Goal: Check status

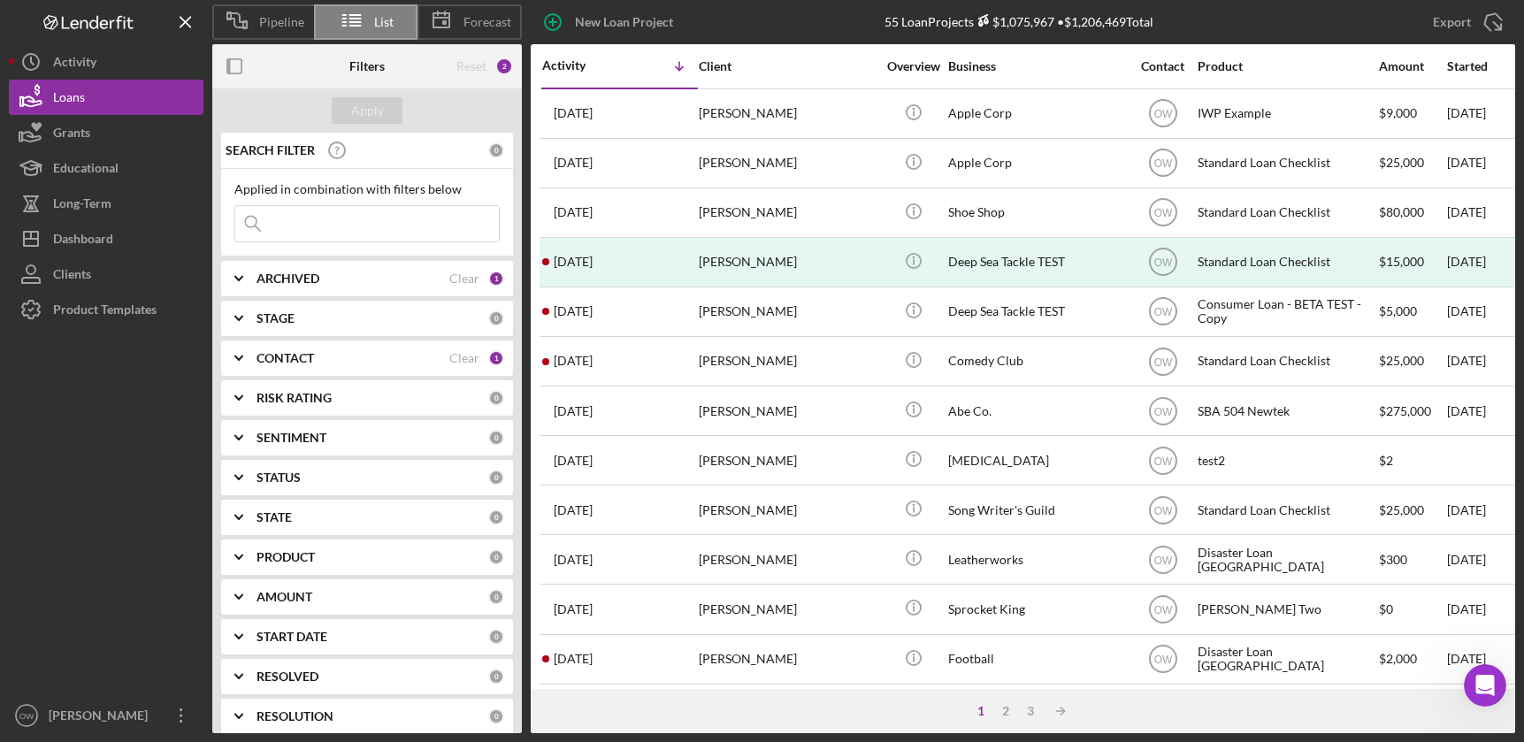
scroll to position [0, 548]
click at [230, 69] on rect "button" at bounding box center [229, 66] width 4 height 14
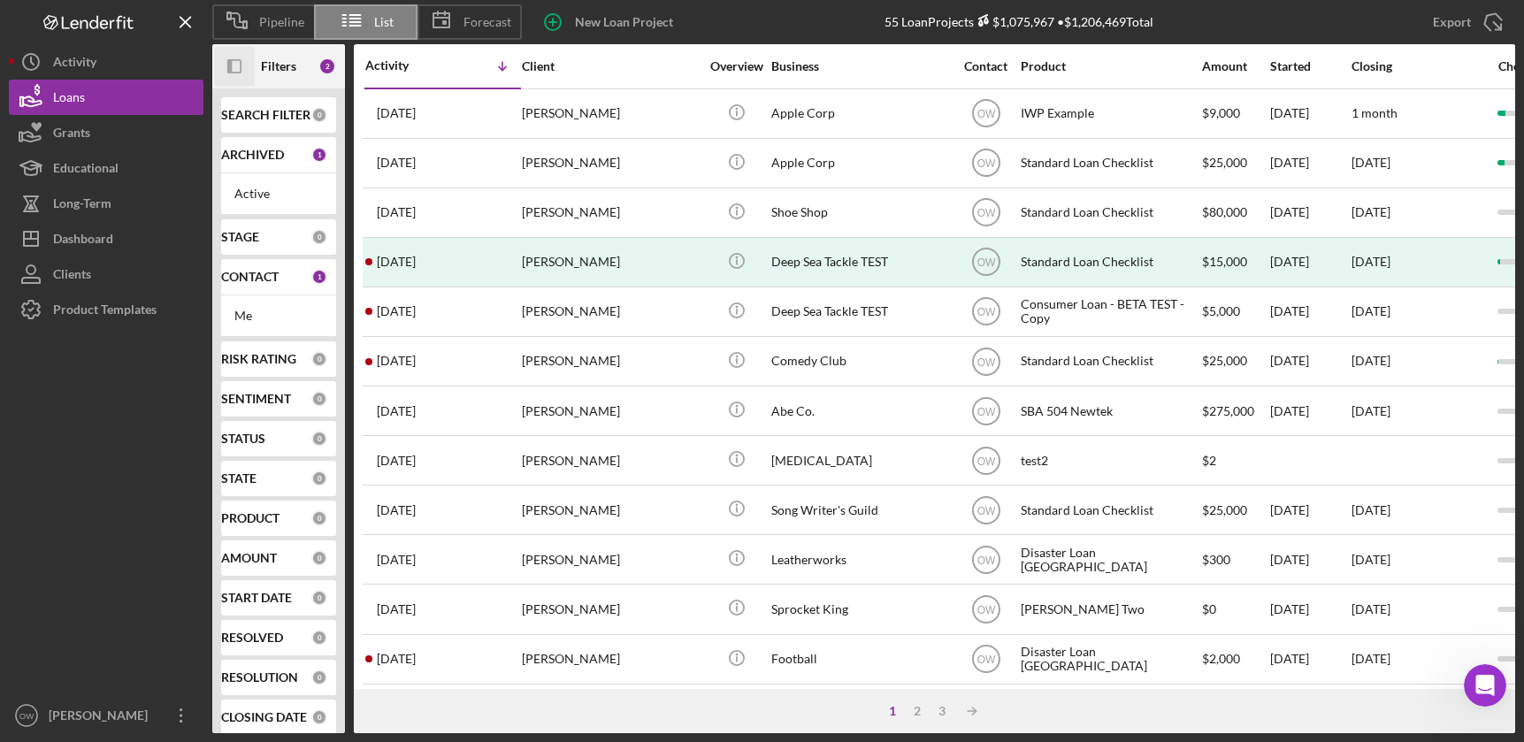
click at [229, 59] on icon "button" at bounding box center [229, 66] width 4 height 14
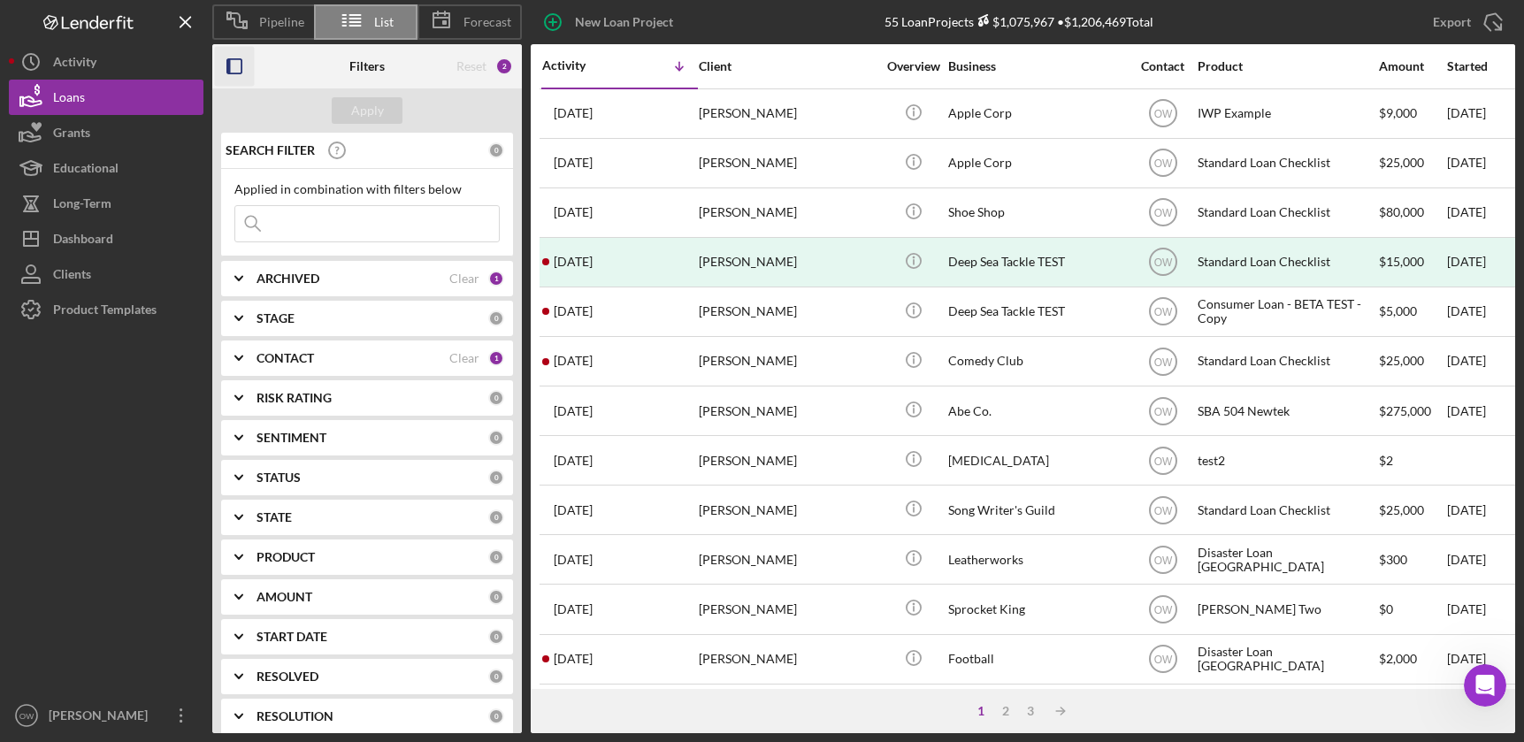
click at [229, 59] on rect "button" at bounding box center [229, 66] width 4 height 14
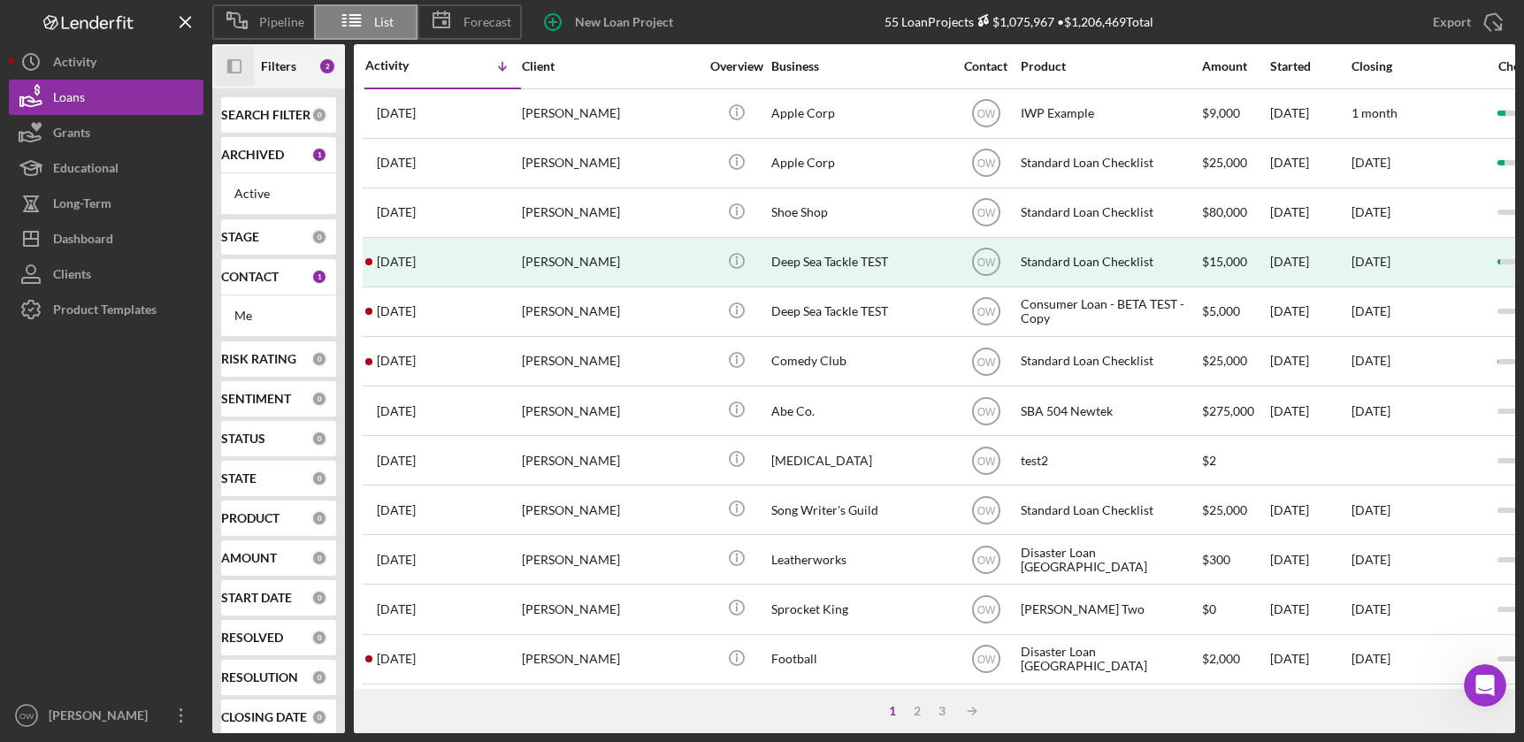
click at [255, 114] on b "SEARCH FILTER" at bounding box center [265, 115] width 89 height 14
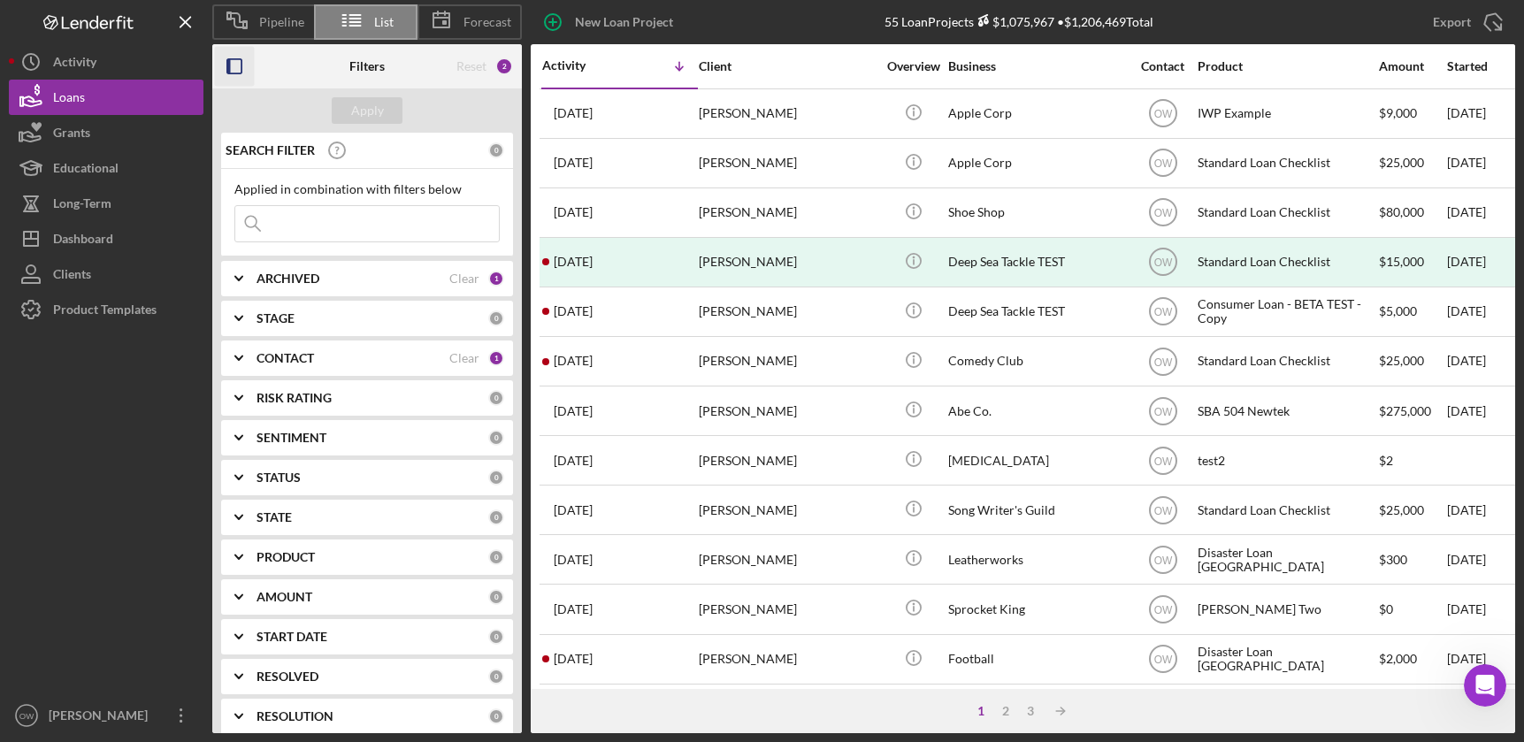
click at [235, 72] on icon "button" at bounding box center [235, 67] width 40 height 40
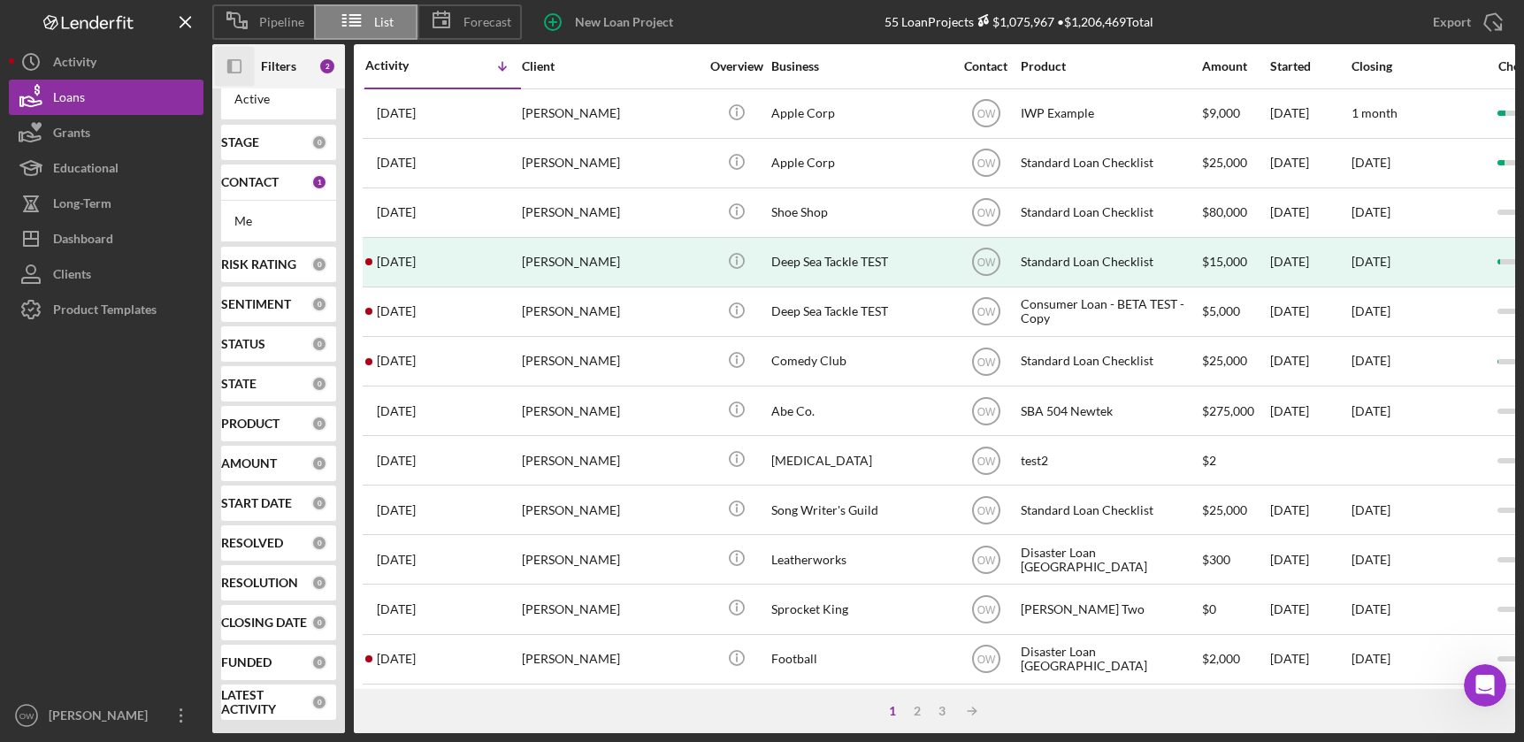
scroll to position [0, 0]
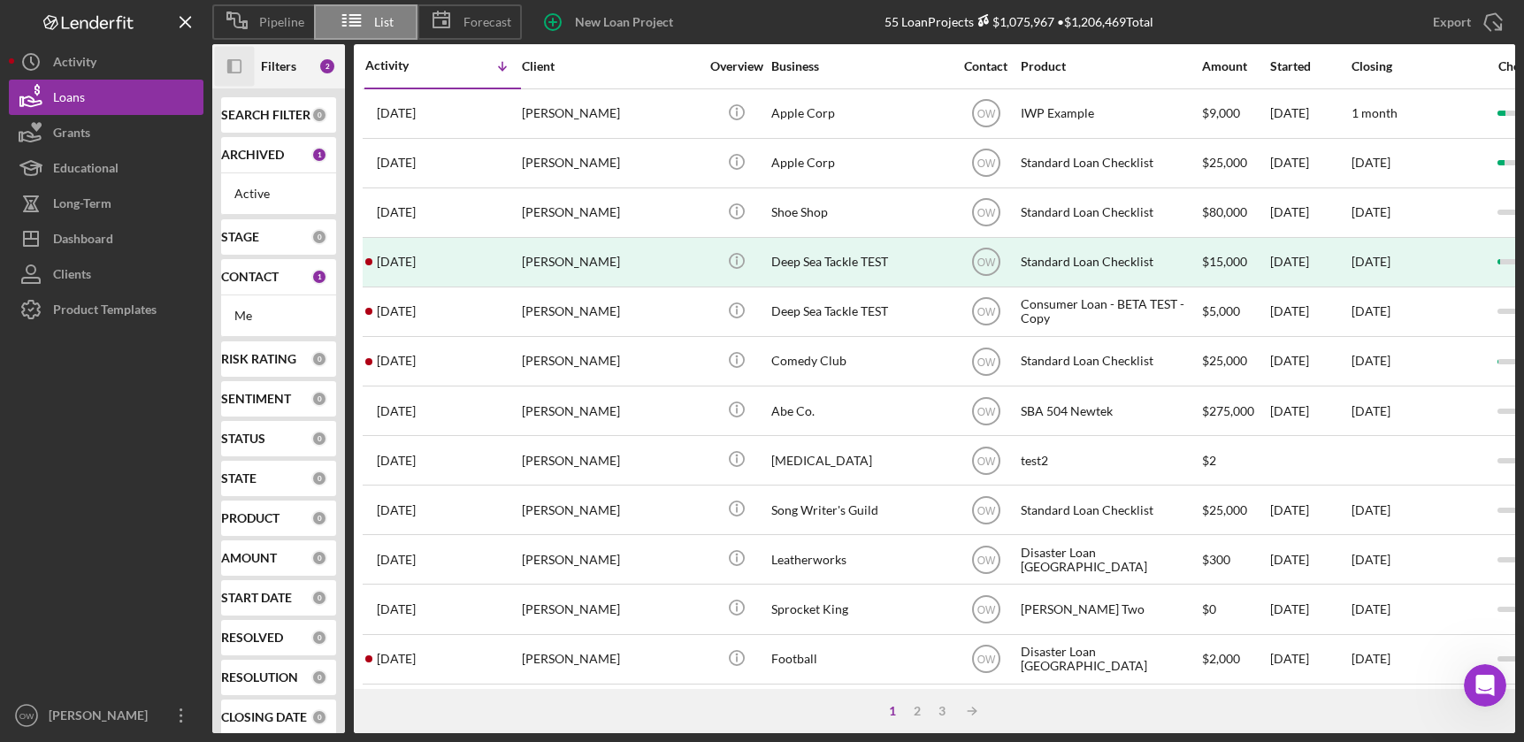
click at [229, 57] on icon "Icon/Panel Side Expand" at bounding box center [235, 67] width 40 height 40
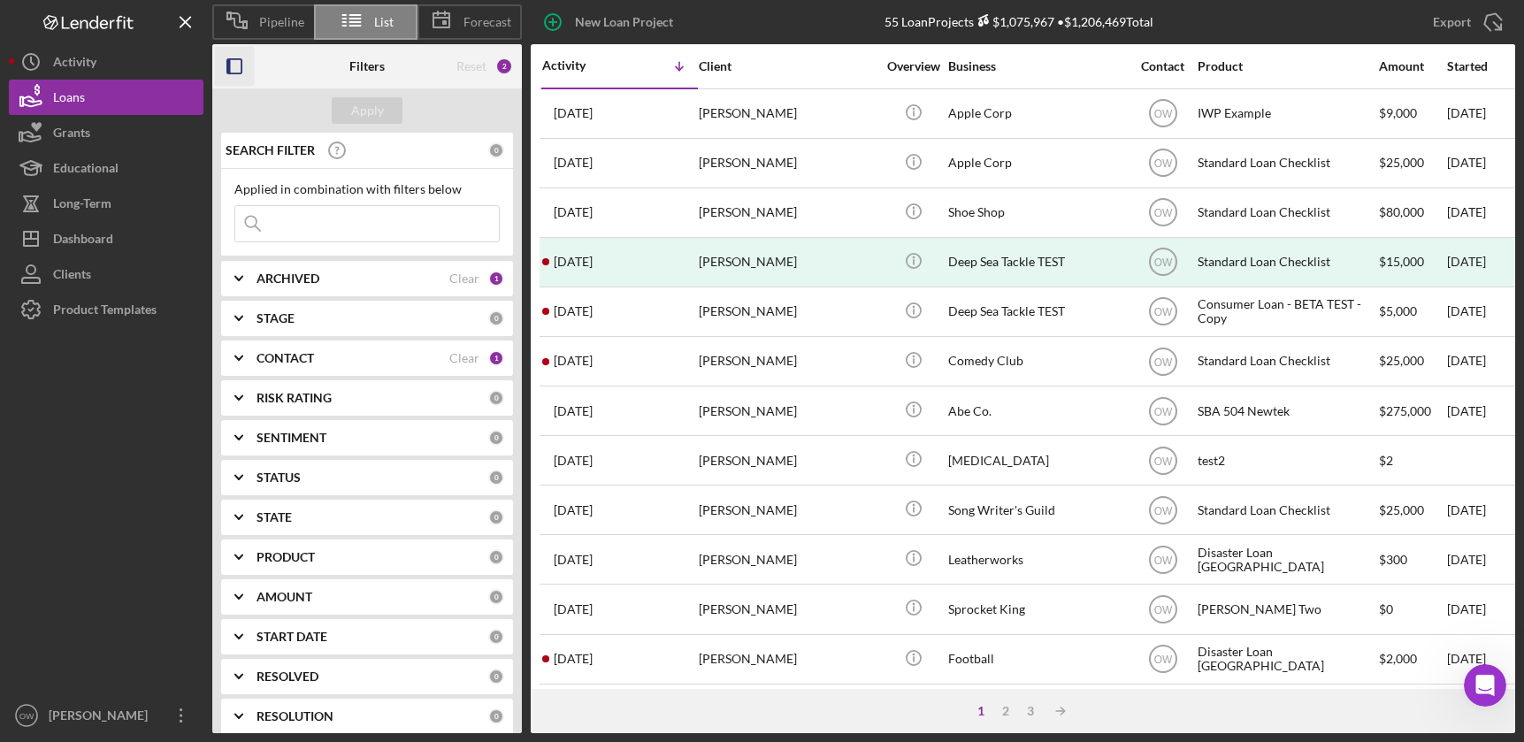
scroll to position [134, 0]
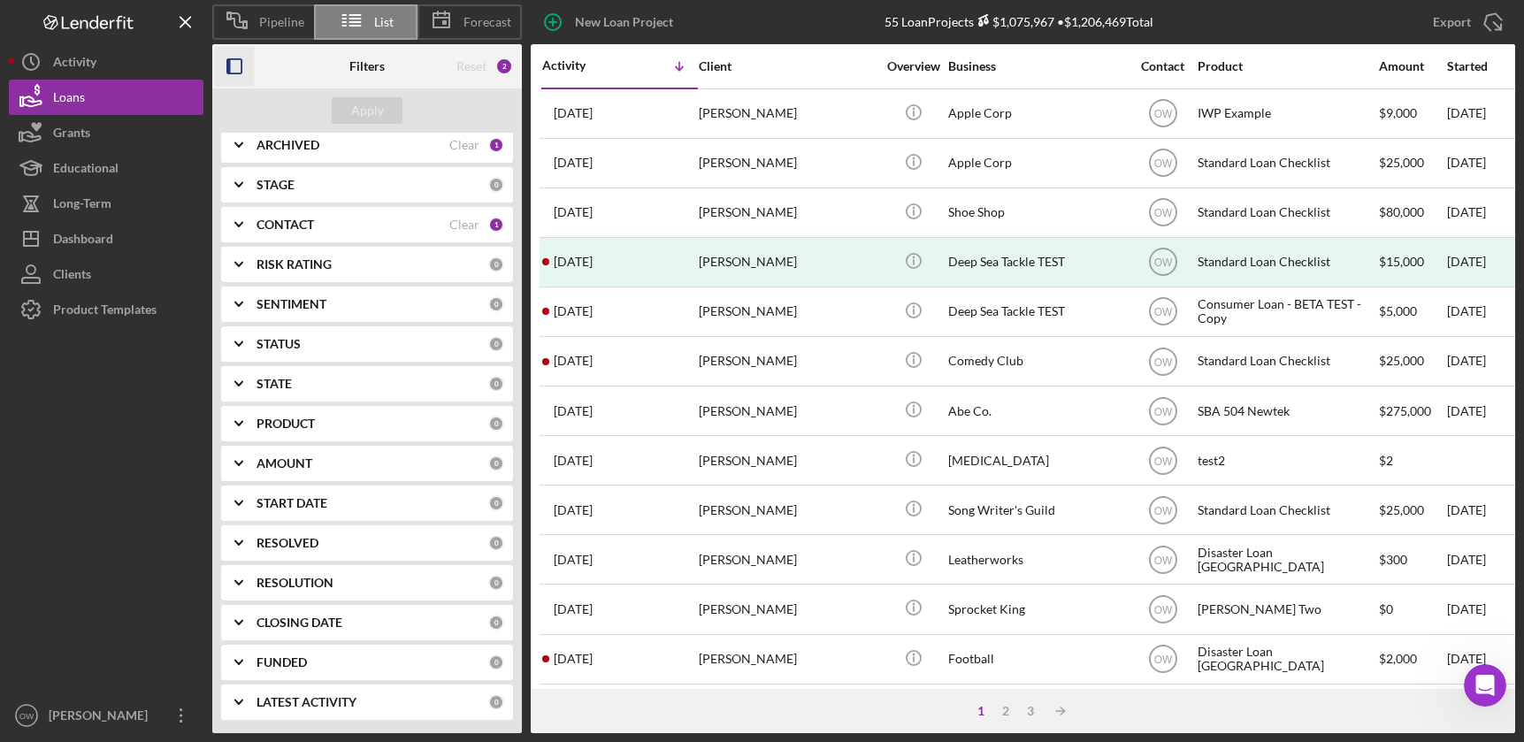
click at [237, 59] on icon "button" at bounding box center [235, 67] width 40 height 40
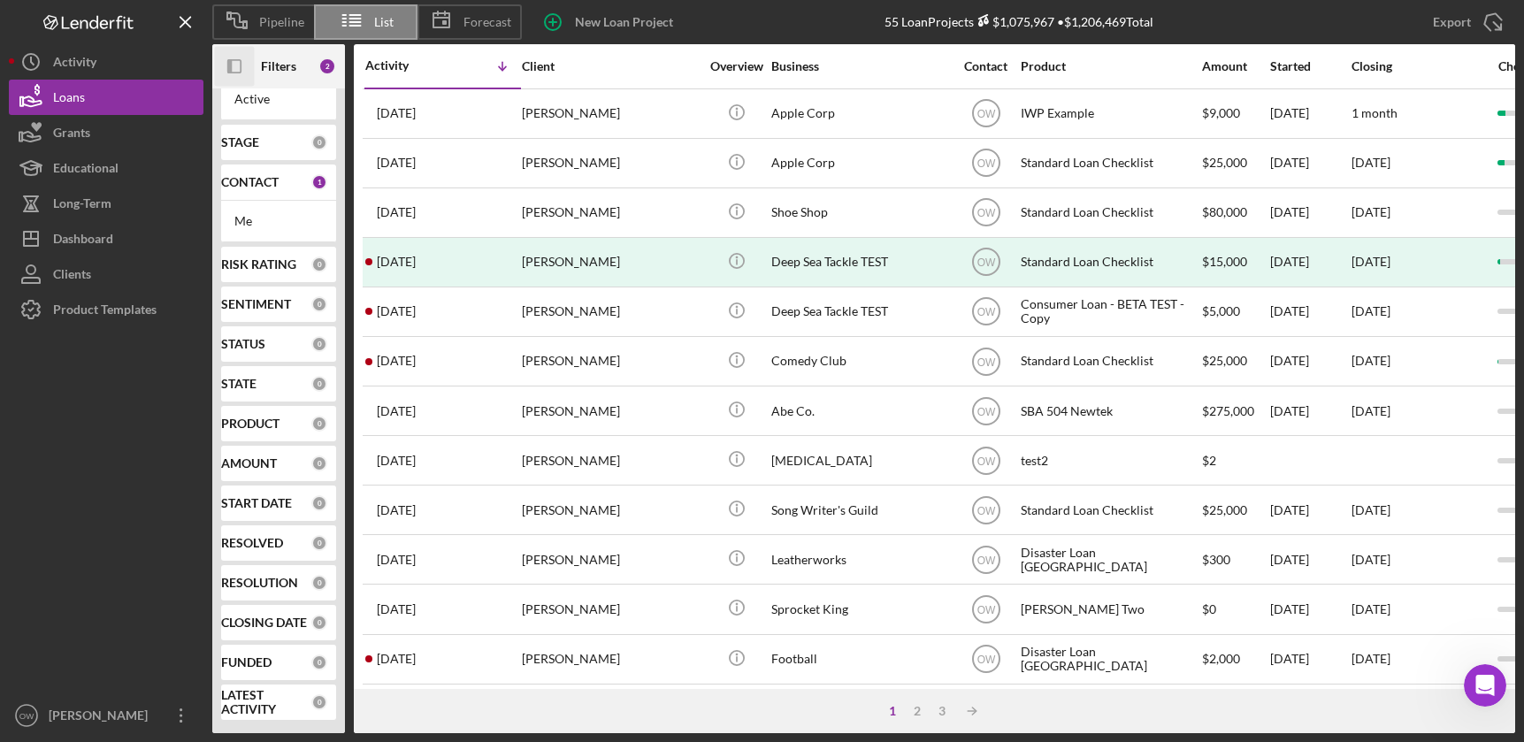
click at [233, 67] on icon "Icon/Panel Side Expand" at bounding box center [235, 67] width 40 height 40
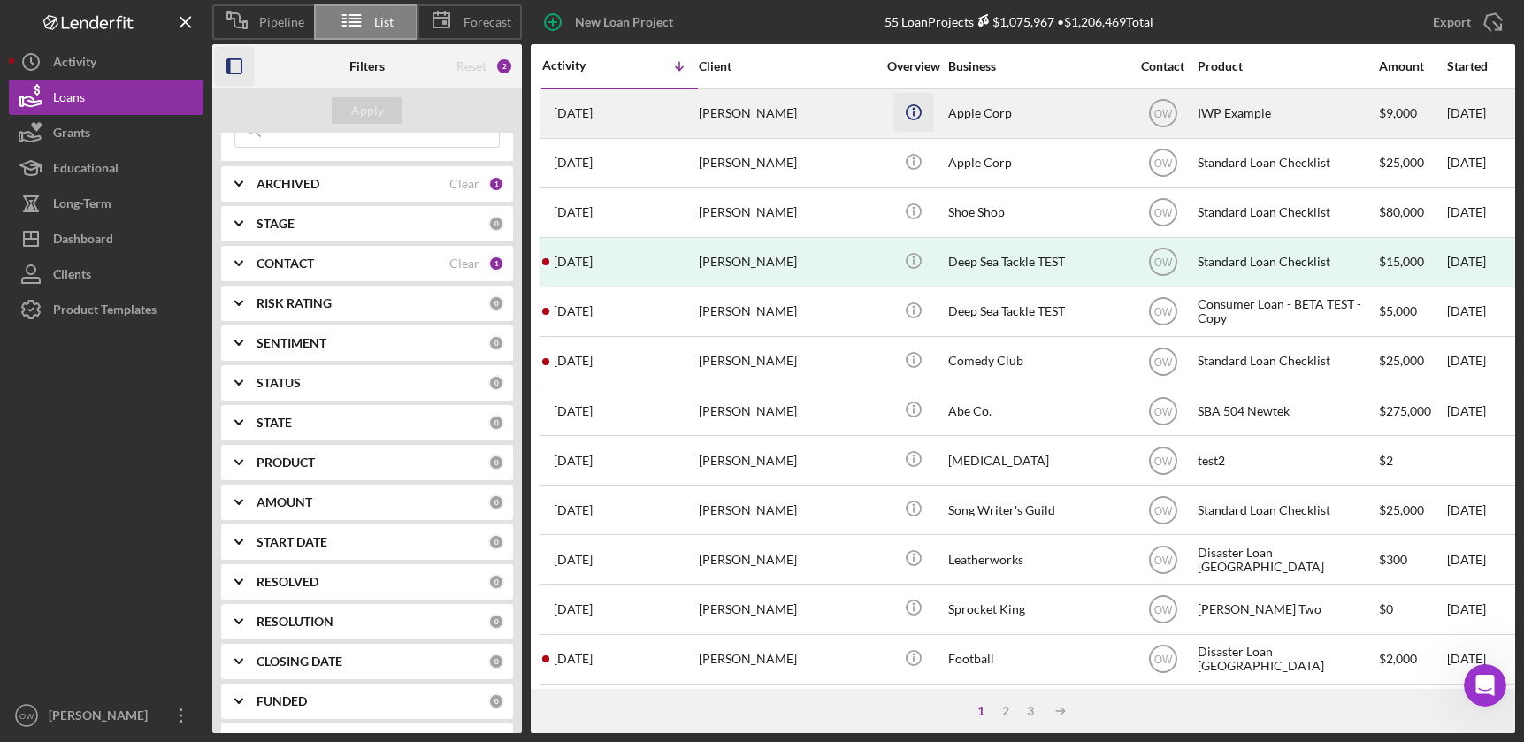
click at [915, 119] on circle "button" at bounding box center [913, 111] width 14 height 14
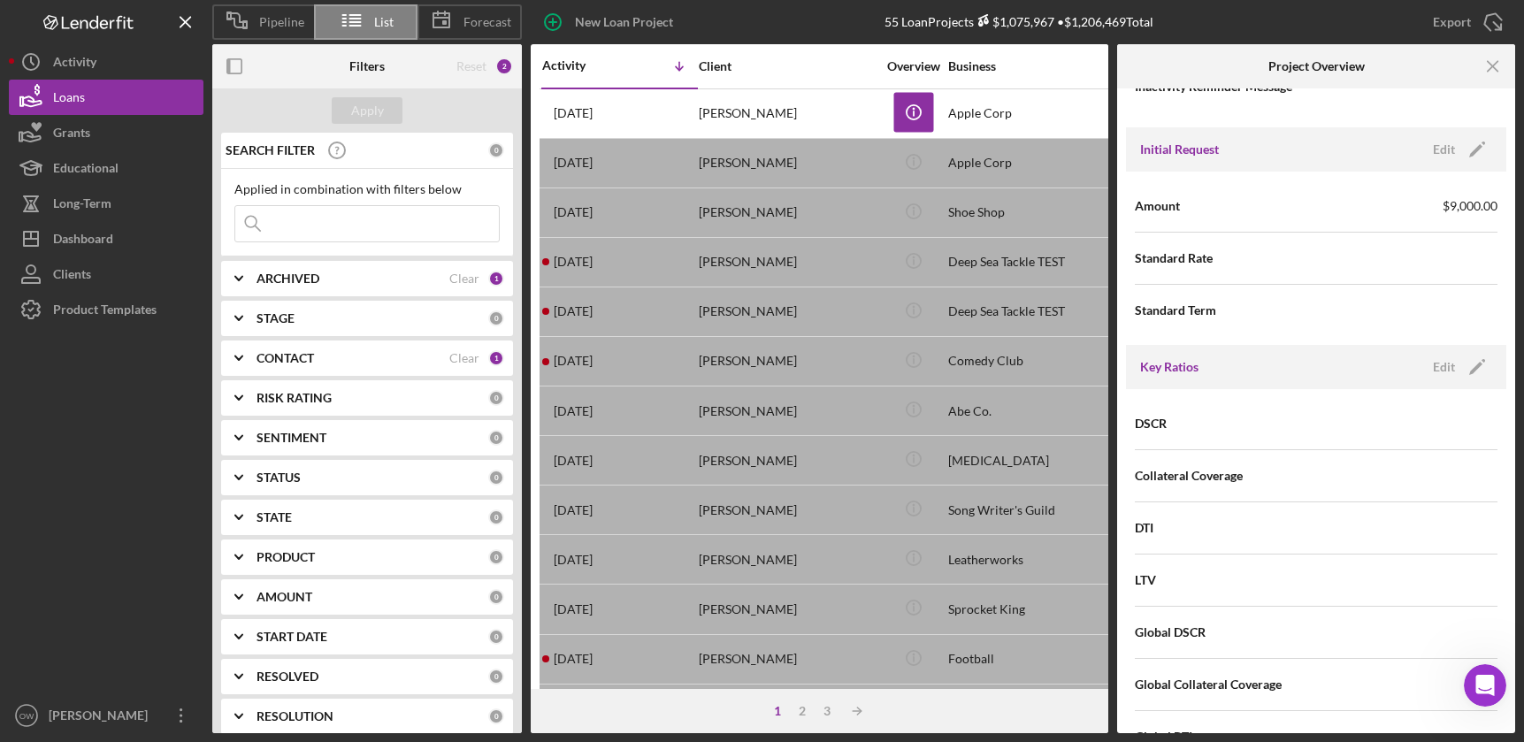
scroll to position [0, 0]
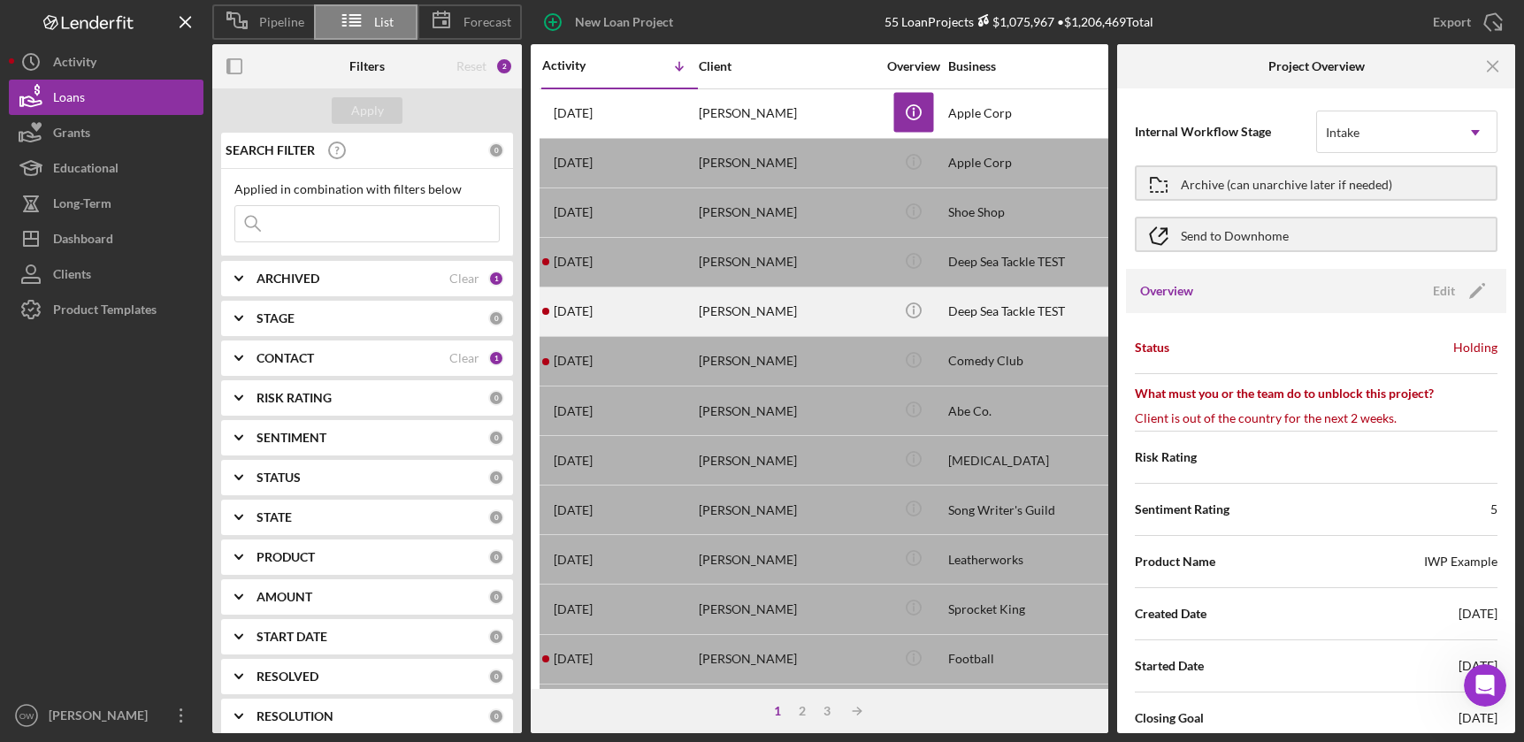
click at [823, 324] on div "[PERSON_NAME]" at bounding box center [787, 311] width 177 height 47
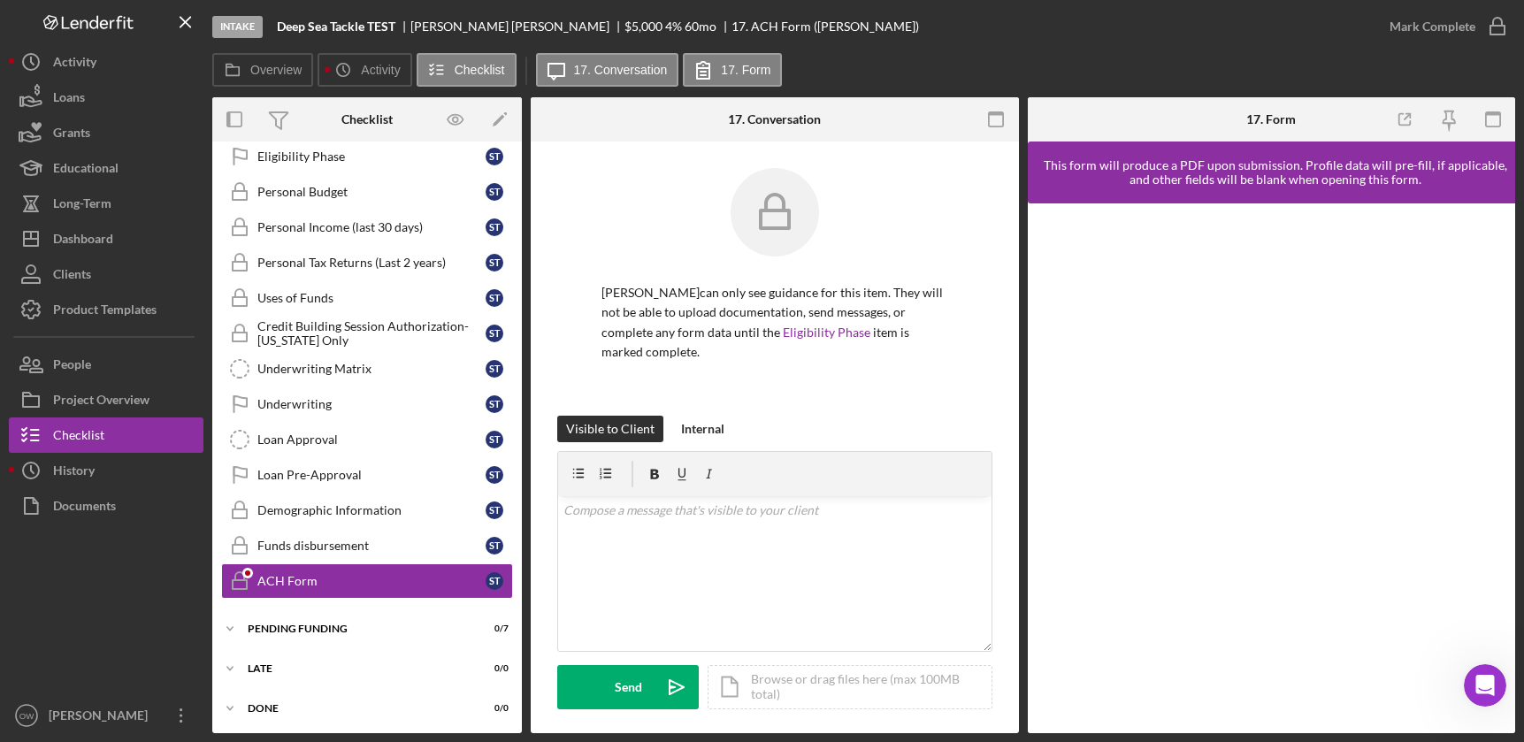
scroll to position [402, 0]
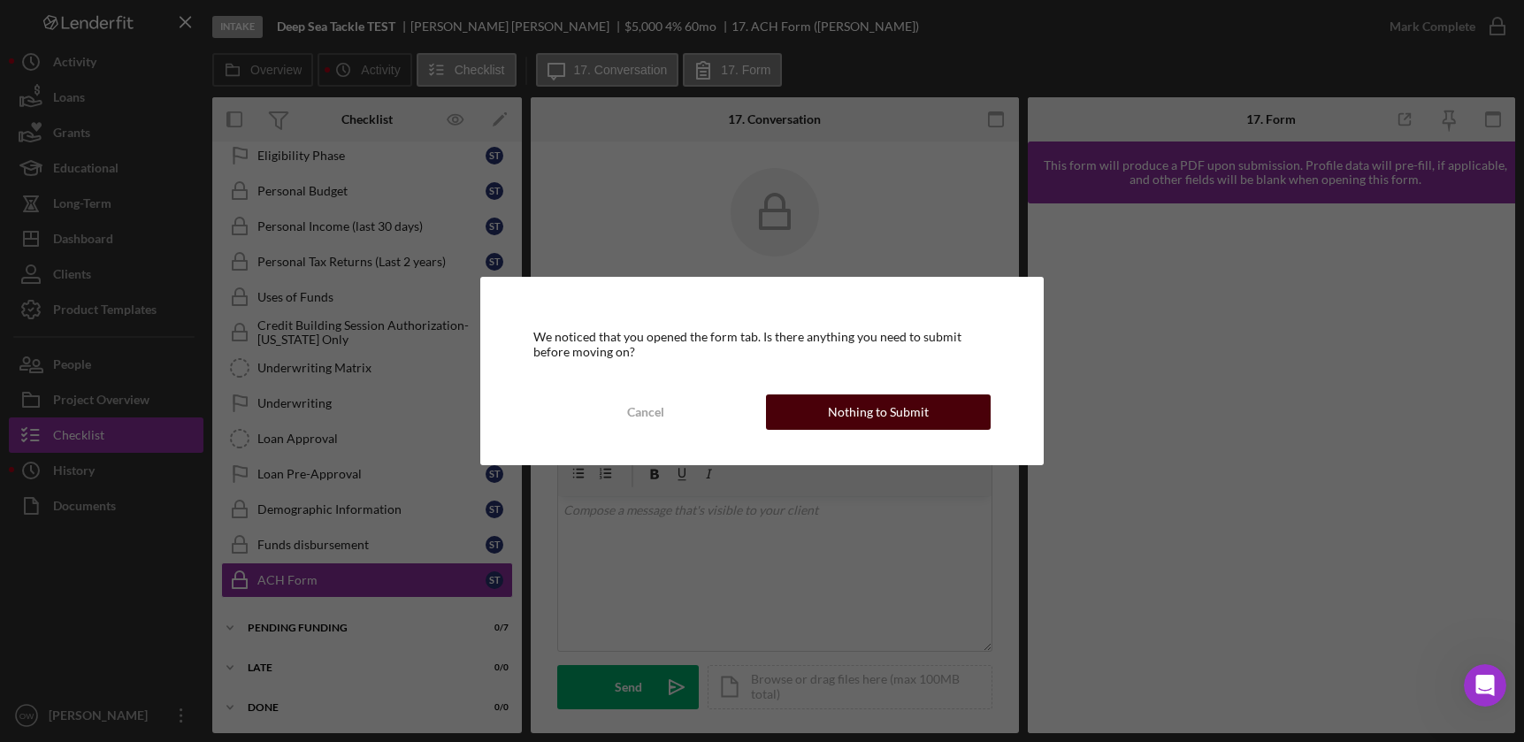
click at [856, 407] on div "Nothing to Submit" at bounding box center [878, 411] width 101 height 35
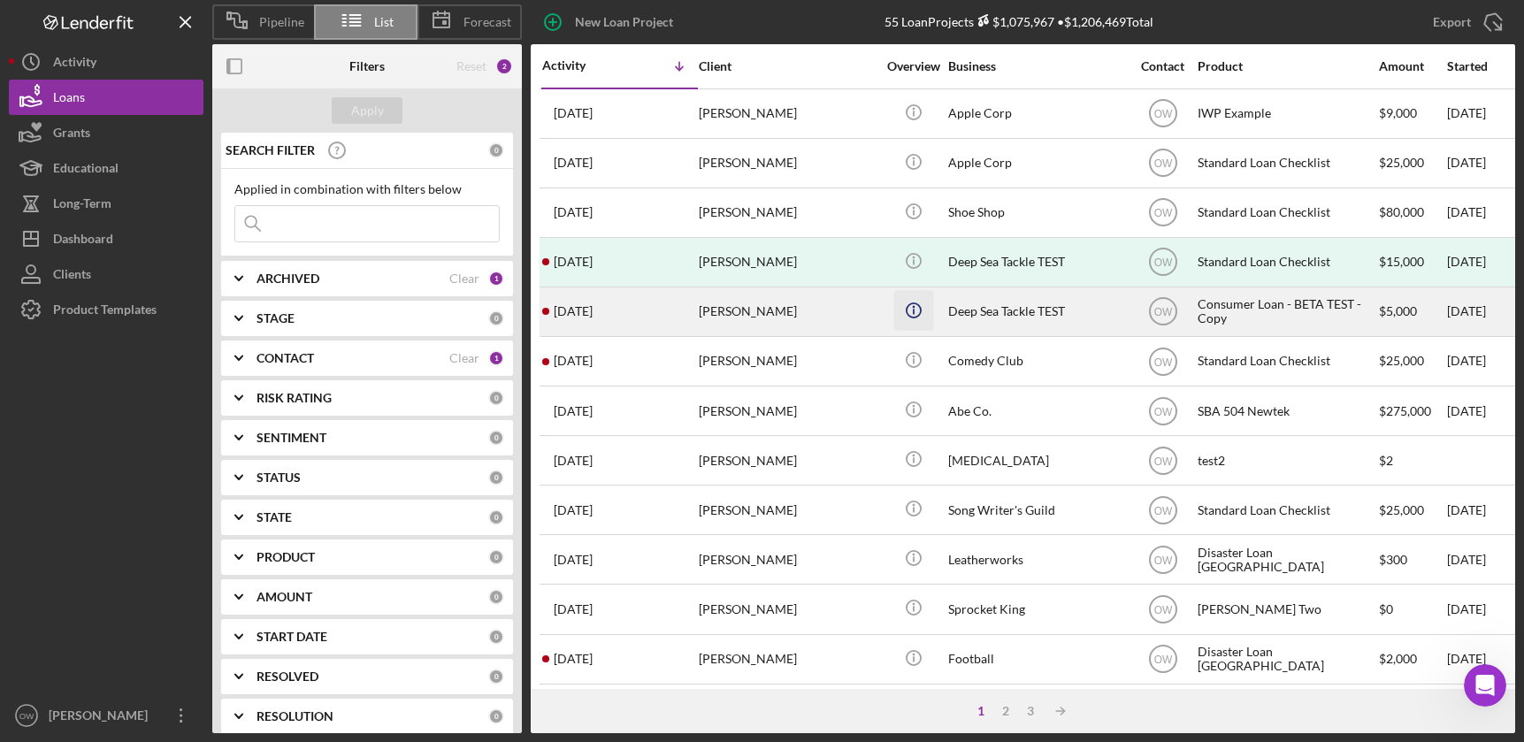
click at [910, 302] on icon "Icon/Info" at bounding box center [913, 310] width 40 height 40
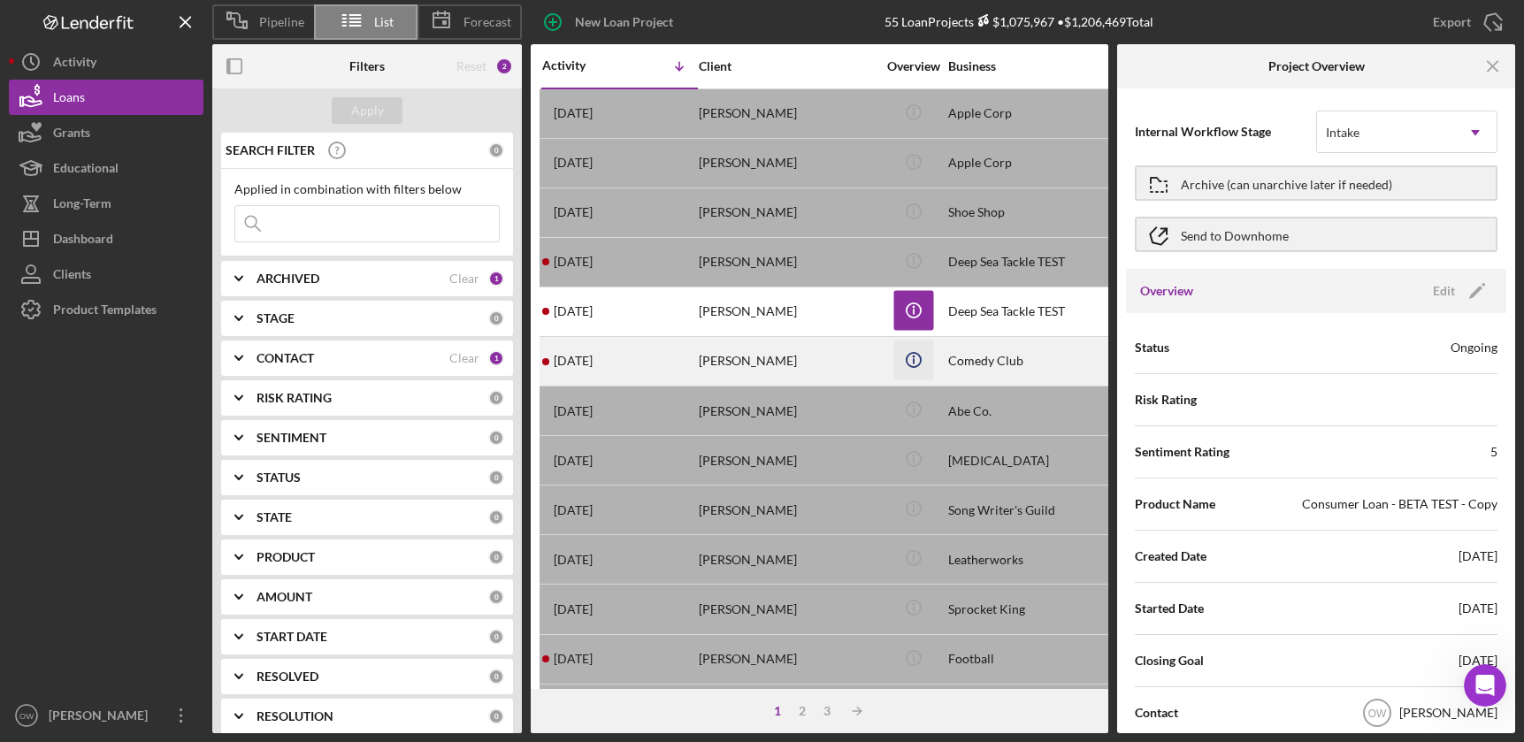
click at [906, 353] on circle "button" at bounding box center [913, 360] width 14 height 14
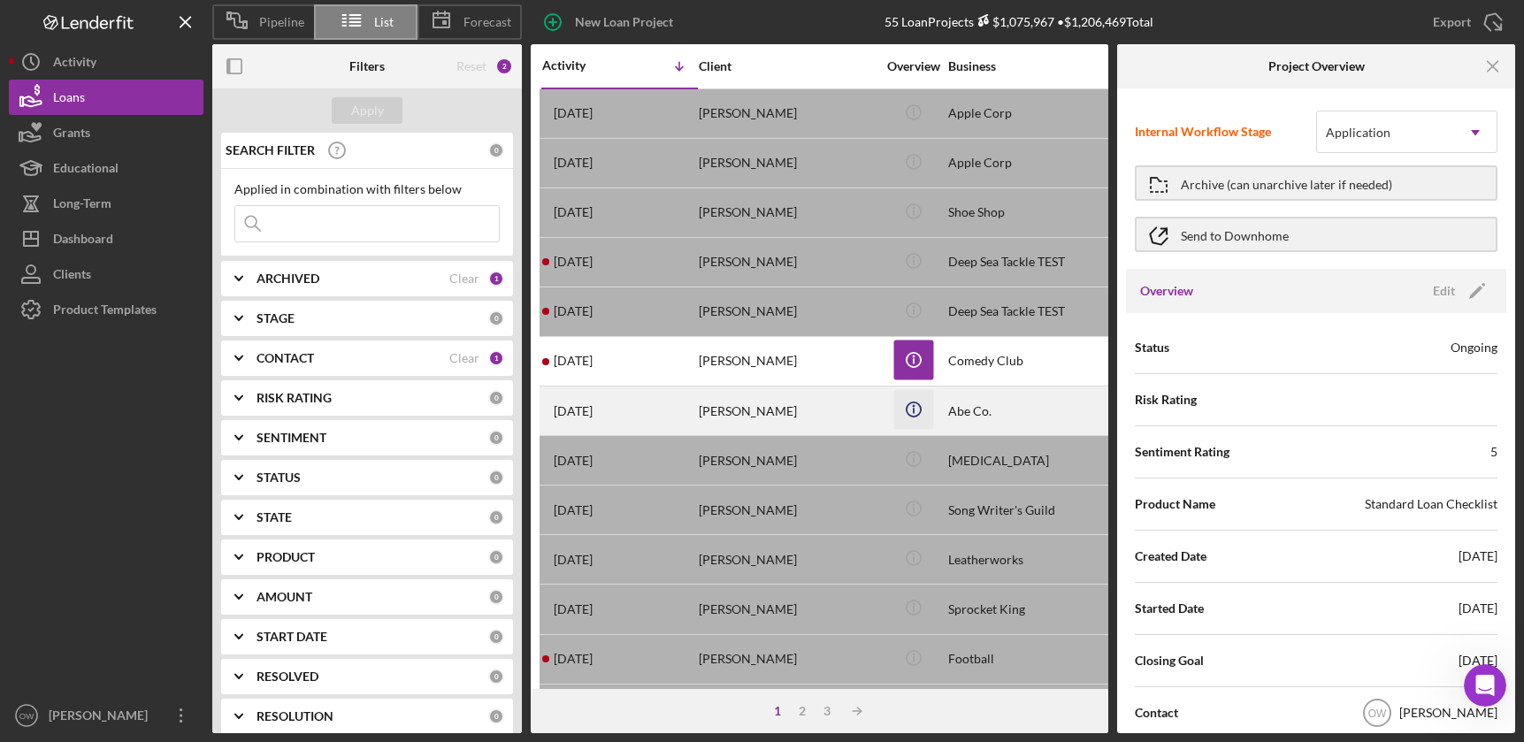
click at [914, 406] on icon "Icon/Info" at bounding box center [913, 410] width 40 height 40
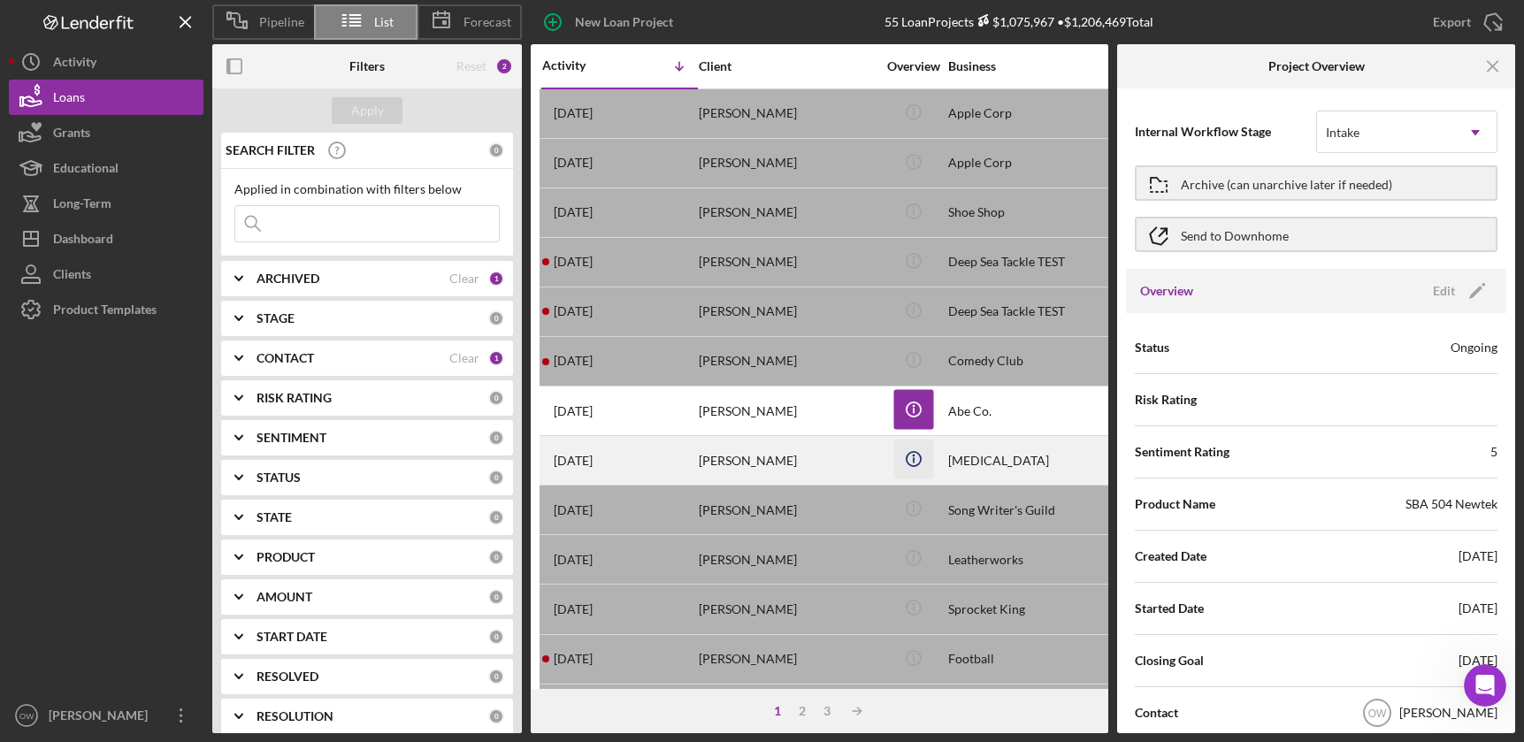
click at [910, 450] on icon "Icon/Info" at bounding box center [913, 460] width 40 height 40
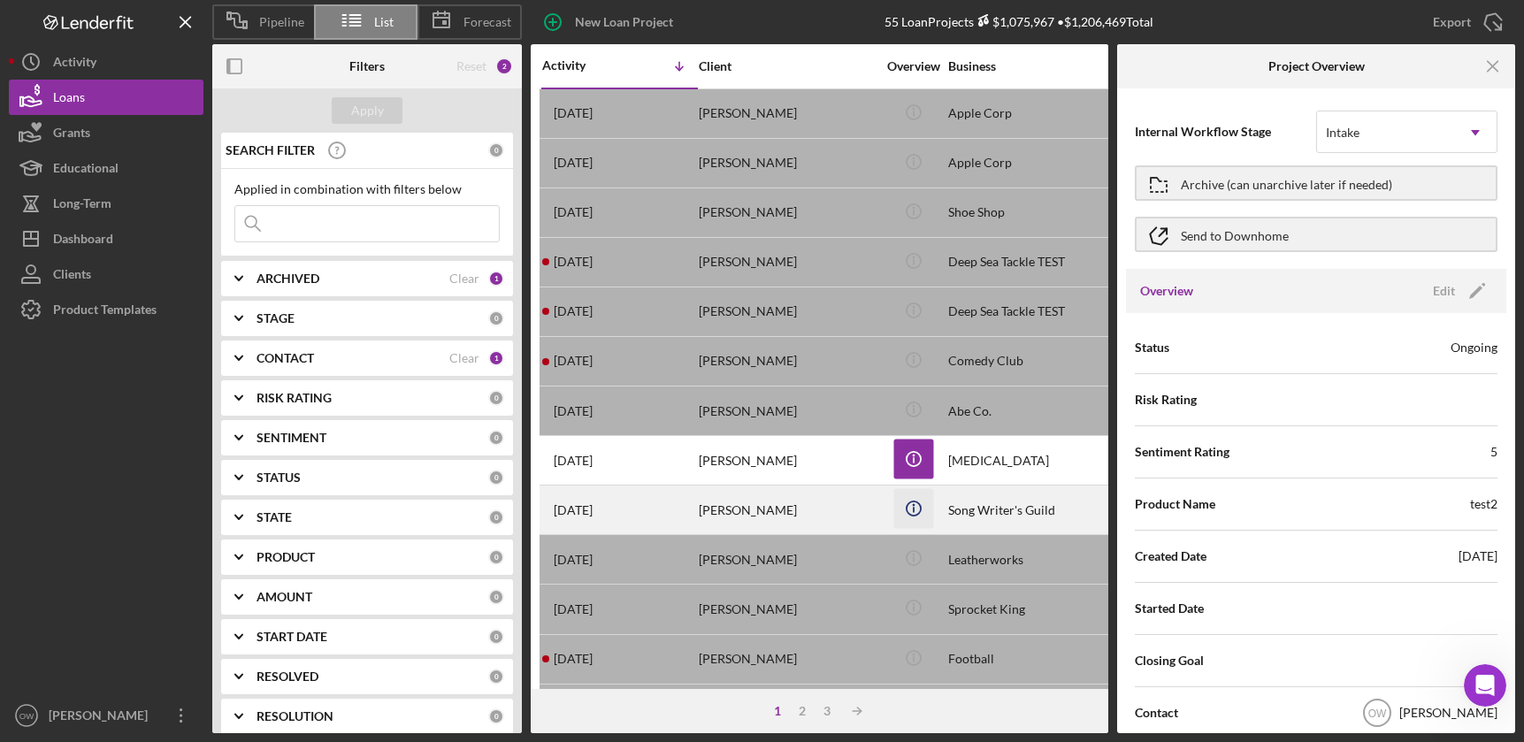
click at [914, 510] on icon "Icon/Info" at bounding box center [913, 509] width 40 height 40
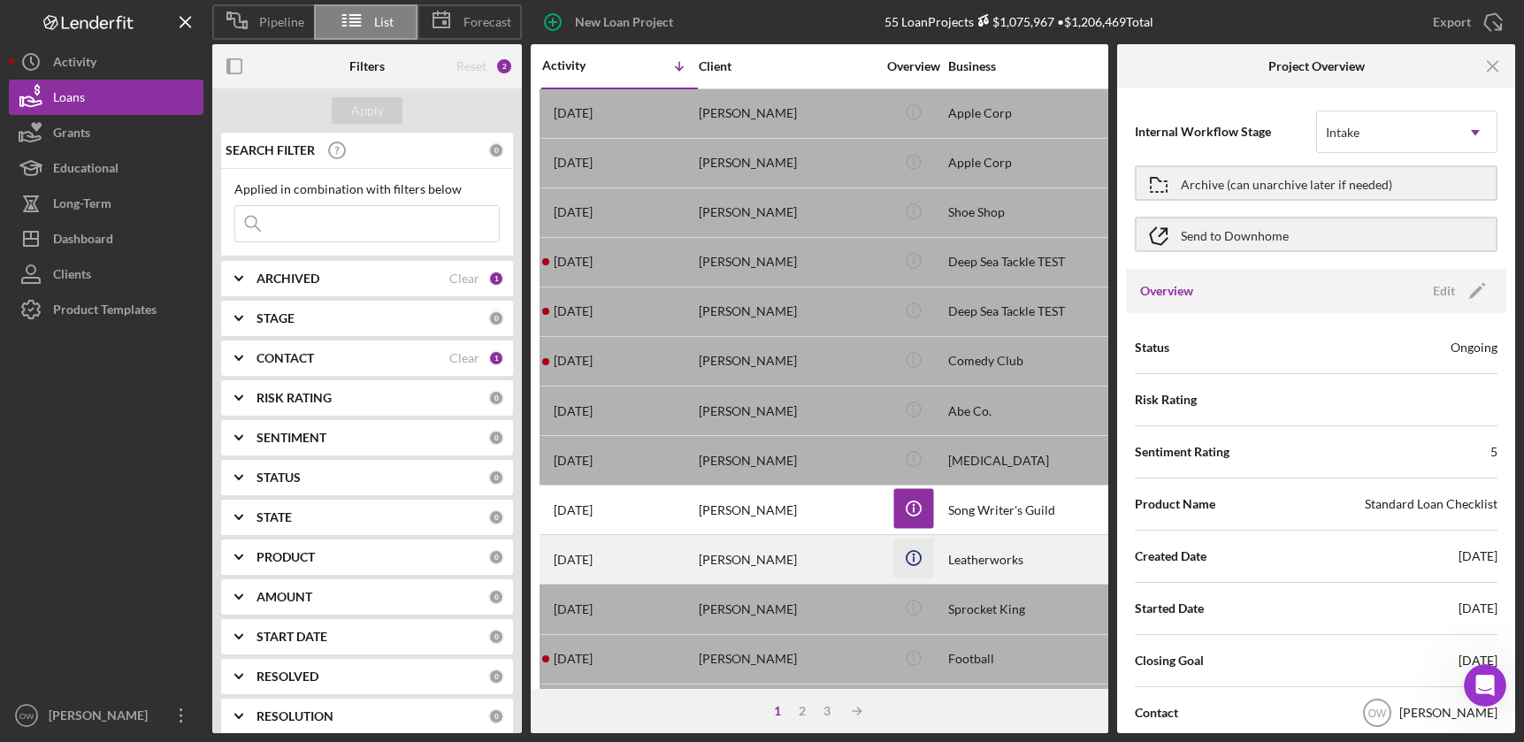
click at [920, 554] on circle "button" at bounding box center [913, 558] width 14 height 14
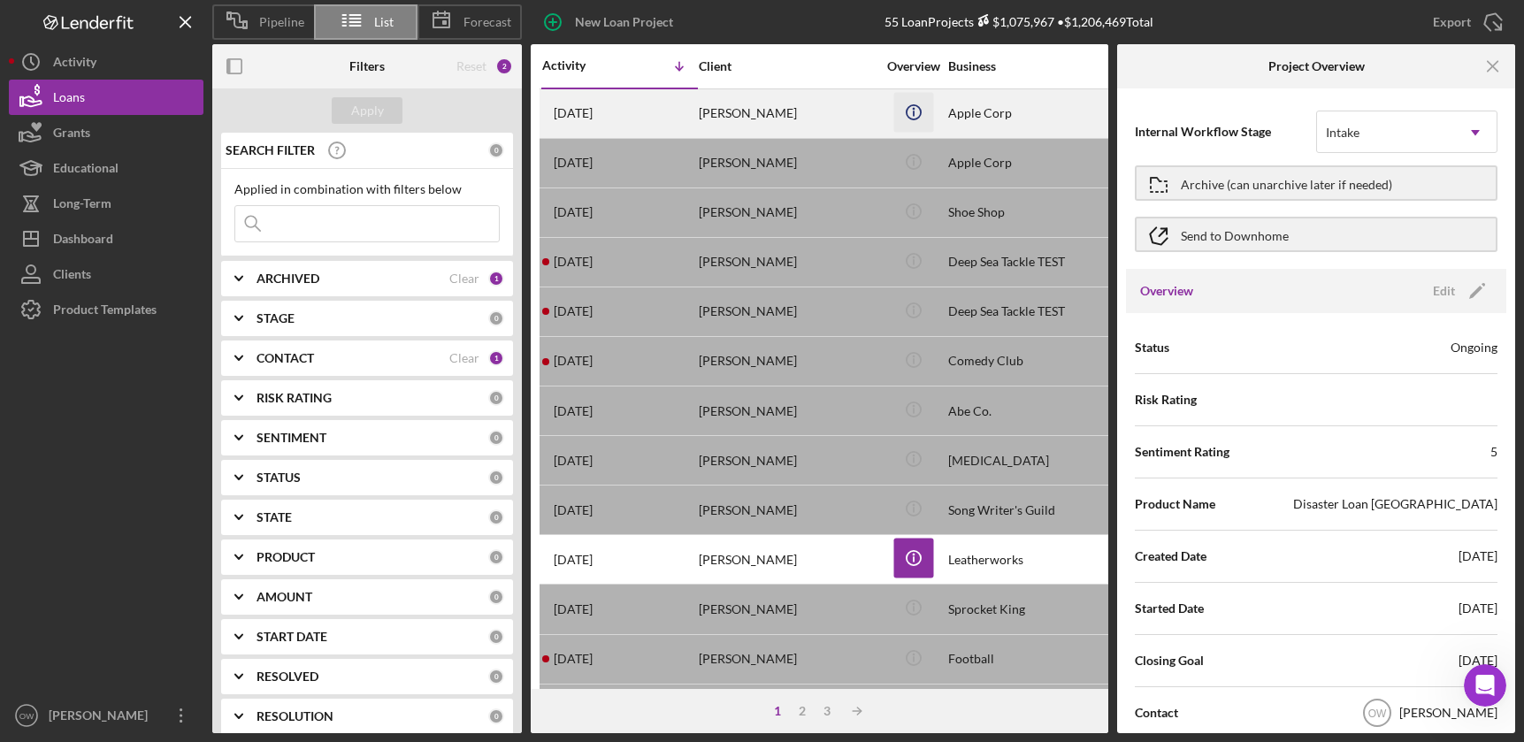
click at [919, 118] on icon "Icon/Info" at bounding box center [913, 112] width 40 height 40
